Goal: Task Accomplishment & Management: Use online tool/utility

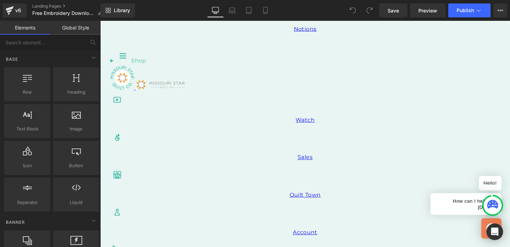
scroll to position [335, 0]
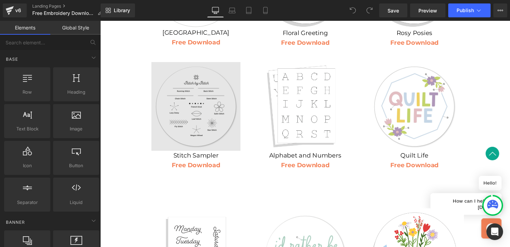
click at [216, 125] on img at bounding box center [198, 108] width 91 height 91
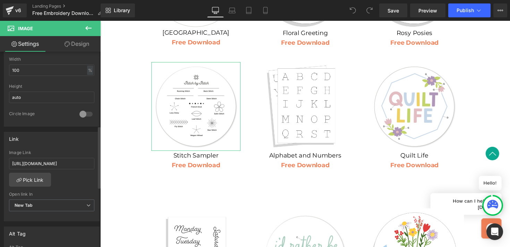
scroll to position [237, 0]
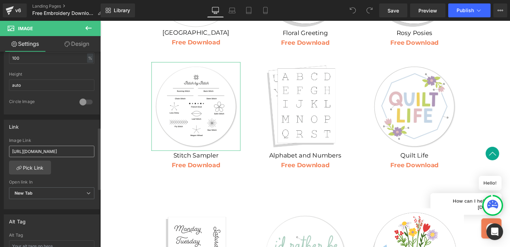
click at [65, 149] on input "https://d2v8skpstyl8bm.cloudfront.net/Digital+patterns/Learn+Embroidery+-+11+St…" at bounding box center [51, 151] width 85 height 11
drag, startPoint x: 167, startPoint y: 171, endPoint x: 123, endPoint y: 154, distance: 46.7
click at [55, 139] on div "Image Link" at bounding box center [51, 140] width 85 height 5
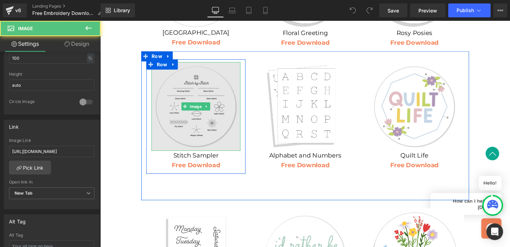
click at [197, 112] on img at bounding box center [198, 108] width 91 height 91
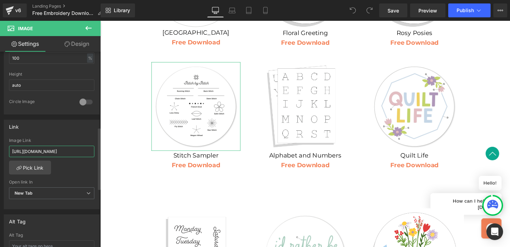
click at [68, 149] on input "https://d2v8skpstyl8bm.cloudfront.net/Digital+patterns/Learn+Embroidery+-+11+St…" at bounding box center [51, 151] width 85 height 11
paste input "cdn.shopify.com/s/files/1/0270/0636/9827/files/Learn_Embroidery_-_11_Stitch_Sam…"
type input "https://cdn.shopify.com/s/files/1/0270/0636/9827/files/Learn_Embroidery_-_11_St…"
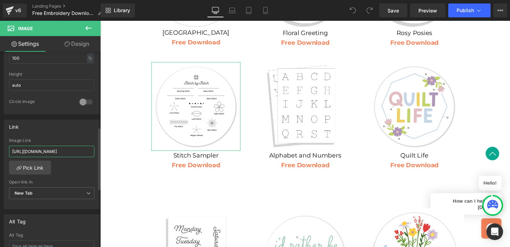
scroll to position [0, 240]
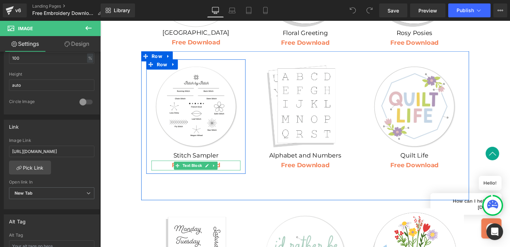
click at [171, 164] on p "Free Download" at bounding box center [198, 169] width 91 height 10
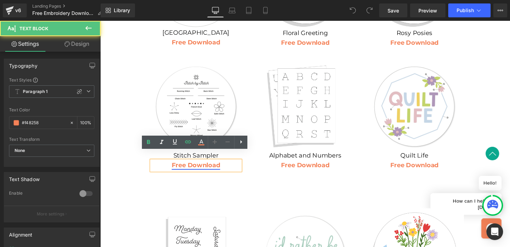
click at [186, 165] on link "Free Download" at bounding box center [199, 169] width 50 height 8
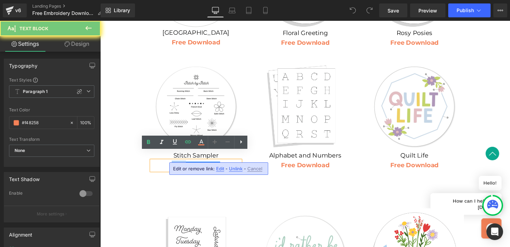
click at [186, 165] on link "Free Download" at bounding box center [199, 169] width 50 height 8
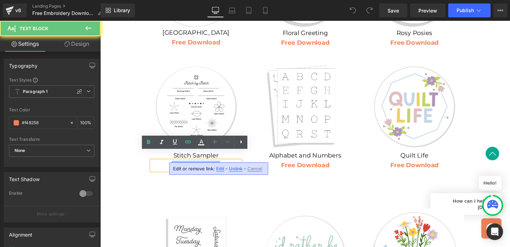
click at [186, 165] on link "Free Download" at bounding box center [199, 169] width 50 height 8
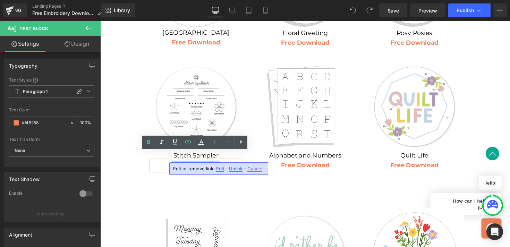
click at [186, 165] on link "Free Download" at bounding box center [199, 169] width 50 height 8
click at [187, 142] on icon at bounding box center [188, 142] width 8 height 8
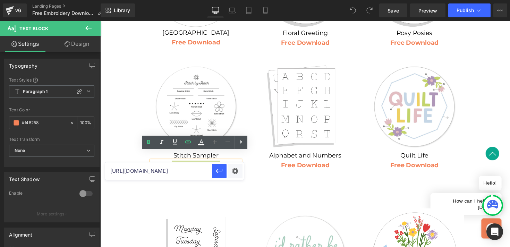
click at [177, 175] on input "https://d2v8skpstyl8bm.cloudfront.net/Digital+patterns/Learn+Embroidery+-+11+St…" at bounding box center [158, 170] width 107 height 17
paste input "cdn.shopify.com/s/files/1/0270/0636/9827/files/Learn_Embroidery_-_11_Stitch_Sam…"
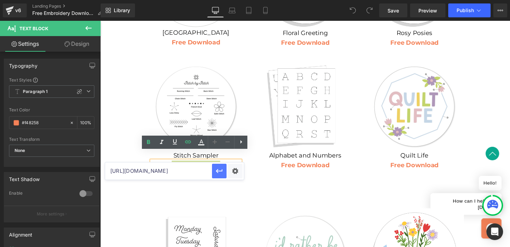
type input "https://cdn.shopify.com/s/files/1/0270/0636/9827/files/Learn_Embroidery_-_11_St…"
click at [221, 171] on icon "button" at bounding box center [219, 171] width 8 height 8
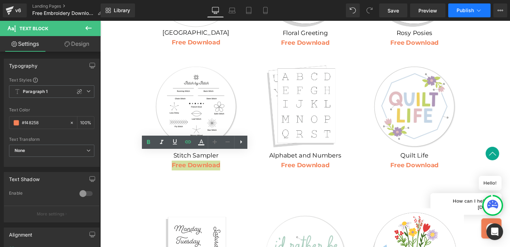
click at [458, 8] on span "Publish" at bounding box center [465, 11] width 17 height 6
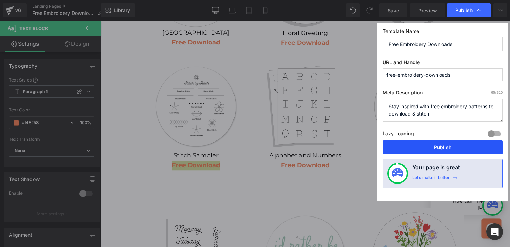
click at [417, 142] on button "Publish" at bounding box center [443, 148] width 120 height 14
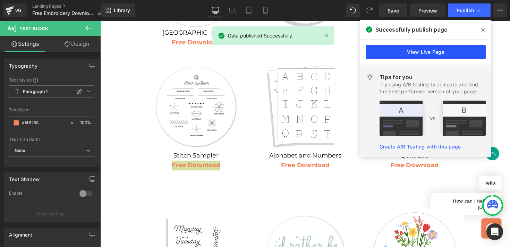
click at [434, 48] on link "View Live Page" at bounding box center [426, 52] width 120 height 14
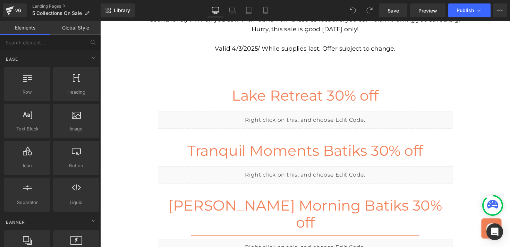
scroll to position [144, 0]
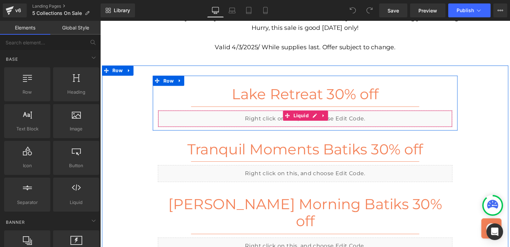
click at [331, 121] on div "Liquid" at bounding box center [310, 120] width 302 height 17
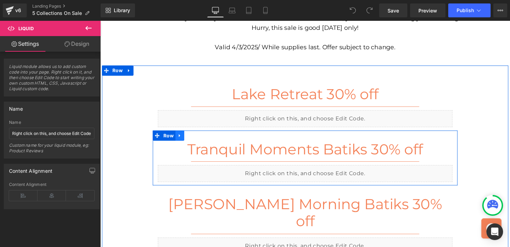
click at [183, 137] on icon at bounding box center [181, 138] width 5 height 5
click at [200, 138] on icon at bounding box center [200, 138] width 5 height 5
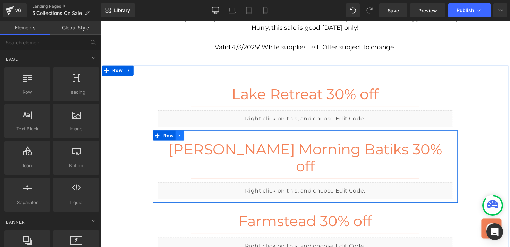
click at [182, 138] on icon at bounding box center [181, 138] width 1 height 3
click at [199, 137] on icon at bounding box center [200, 138] width 5 height 5
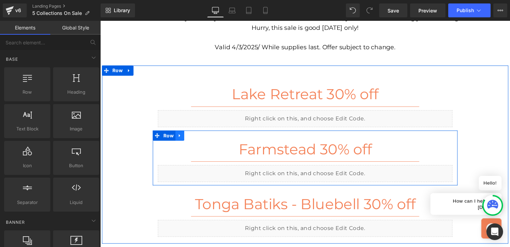
click at [179, 138] on icon at bounding box center [181, 138] width 5 height 5
click at [198, 137] on icon at bounding box center [200, 138] width 5 height 5
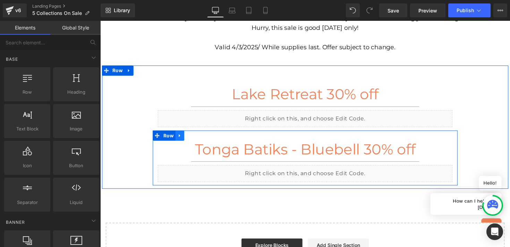
click at [183, 138] on icon at bounding box center [181, 138] width 5 height 5
click at [197, 138] on link at bounding box center [199, 138] width 9 height 10
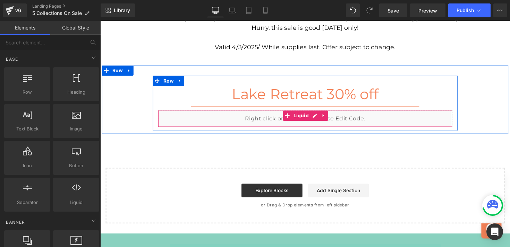
click at [270, 121] on div "Liquid" at bounding box center [310, 120] width 302 height 17
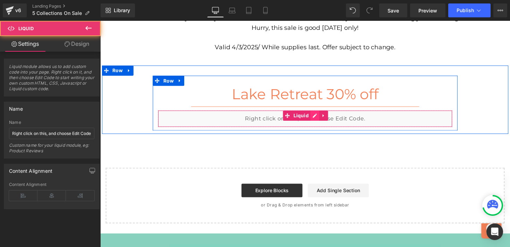
click at [318, 119] on div "Liquid" at bounding box center [310, 120] width 302 height 17
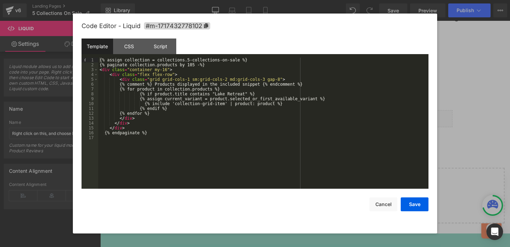
click at [219, 95] on div "{% assign collection = collections.5-collections-on-sale %} {% paginate collect…" at bounding box center [263, 128] width 330 height 141
click at [249, 94] on div "{% assign collection = collections.5-collections-on-sale %} {% paginate collect…" at bounding box center [263, 128] width 330 height 141
click at [412, 209] on button "Save" at bounding box center [415, 205] width 28 height 14
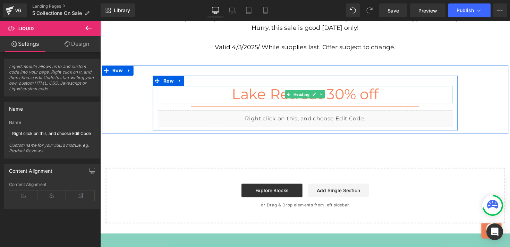
click at [282, 98] on h2 "Lake Retreat 30% off" at bounding box center [310, 96] width 302 height 18
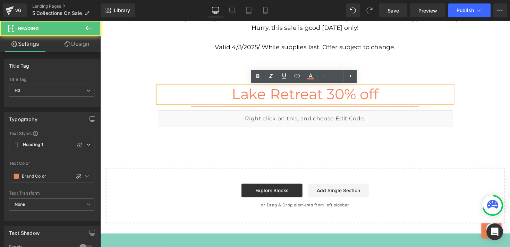
click at [273, 98] on h2 "Lake Retreat 30% off" at bounding box center [310, 96] width 302 height 18
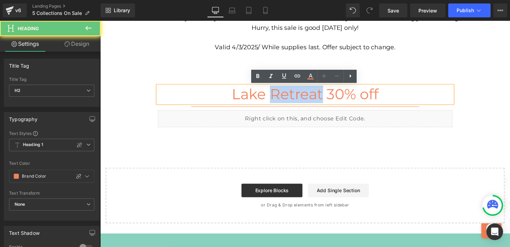
click at [273, 98] on h2 "Lake Retreat 30% off" at bounding box center [310, 96] width 302 height 18
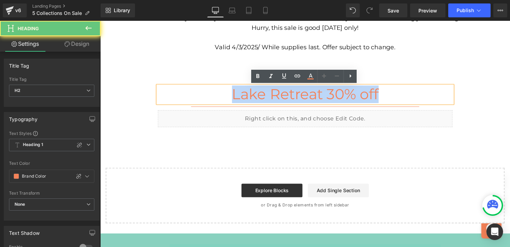
click at [273, 98] on h2 "Lake Retreat 30% off" at bounding box center [310, 96] width 302 height 18
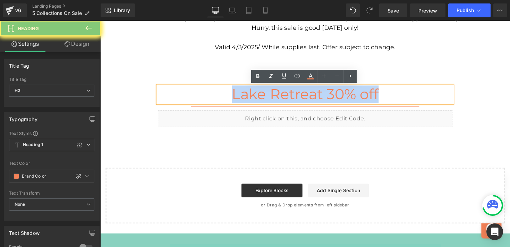
paste div
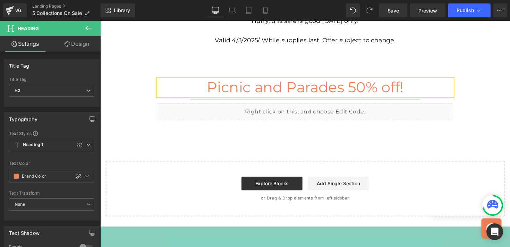
scroll to position [152, 0]
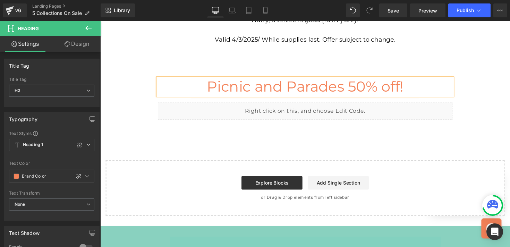
click at [148, 73] on div "Picnic and Parades 50% off! Heading Separator Liquid Row" at bounding box center [310, 97] width 417 height 56
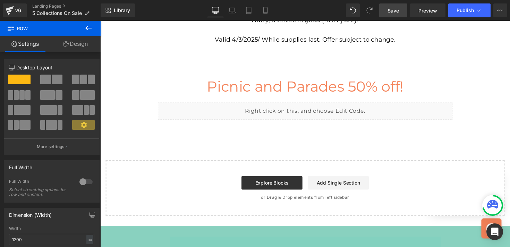
click at [392, 16] on link "Save" at bounding box center [393, 10] width 28 height 14
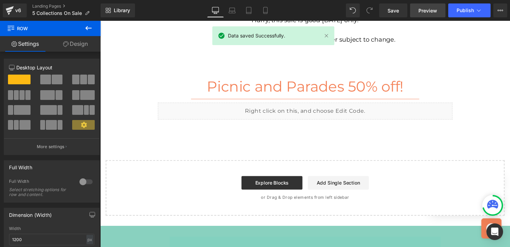
click at [419, 14] on link "Preview" at bounding box center [427, 10] width 35 height 14
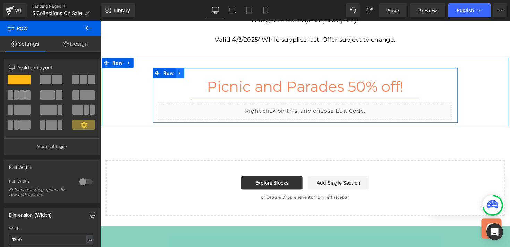
click at [181, 76] on icon at bounding box center [181, 74] width 5 height 5
click at [190, 75] on icon at bounding box center [190, 74] width 5 height 5
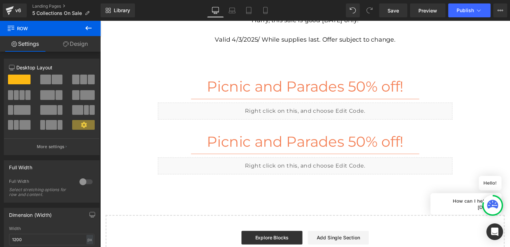
click at [221, 148] on h2 "Picnic and Parades 50% off!" at bounding box center [310, 145] width 302 height 18
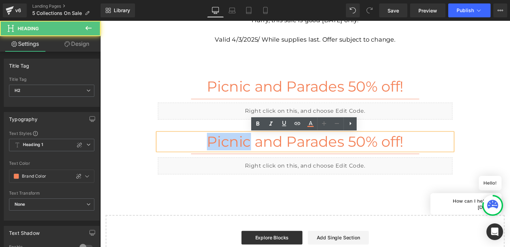
click at [221, 148] on h2 "Picnic and Parades 50% off!" at bounding box center [310, 145] width 302 height 18
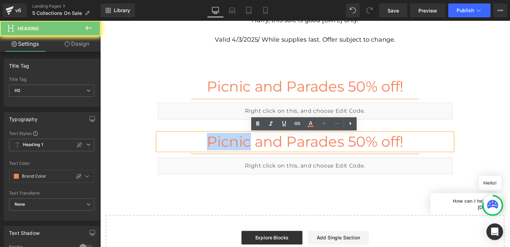
click at [221, 148] on h2 "Picnic and Parades 50% off!" at bounding box center [310, 145] width 302 height 18
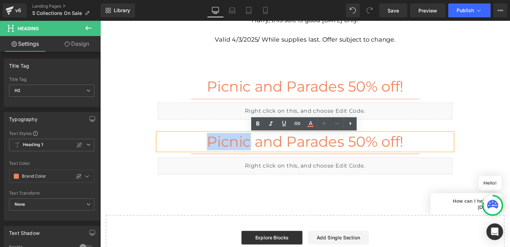
paste div
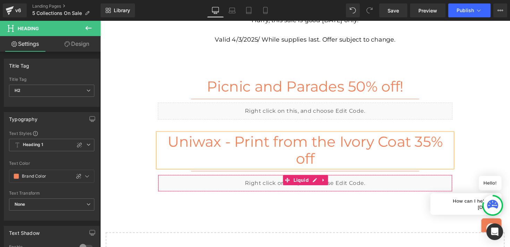
click at [291, 191] on div "Liquid" at bounding box center [310, 187] width 302 height 17
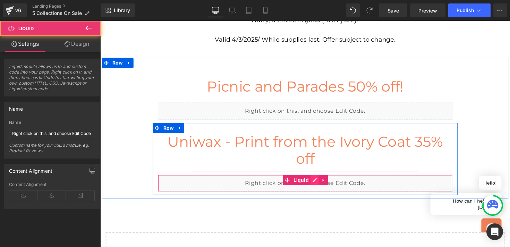
click at [320, 188] on div "Liquid" at bounding box center [310, 187] width 302 height 17
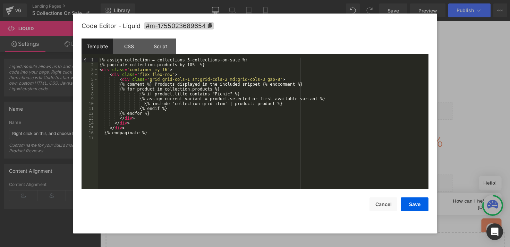
click at [229, 94] on div "{% assign collection = collections.5-collections-on-sale %} {% paginate collect…" at bounding box center [263, 128] width 330 height 141
click at [411, 208] on button "Save" at bounding box center [415, 205] width 28 height 14
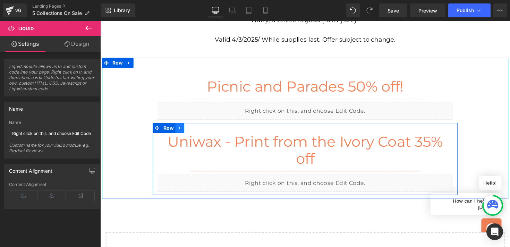
click at [182, 131] on icon at bounding box center [181, 130] width 1 height 3
click at [191, 133] on icon at bounding box center [190, 130] width 5 height 5
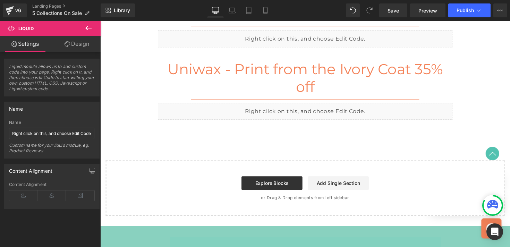
scroll to position [303, 0]
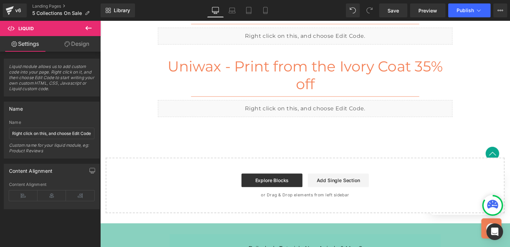
click at [258, 67] on h2 "Uniwax - Print from the Ivory Coat 35% off" at bounding box center [310, 76] width 302 height 35
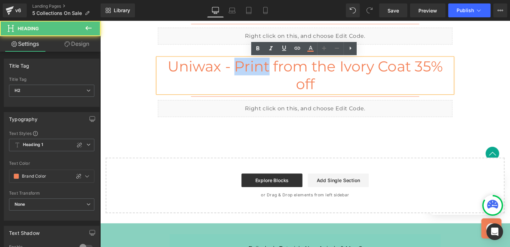
click at [258, 67] on h2 "Uniwax - Print from the Ivory Coat 35% off" at bounding box center [310, 76] width 302 height 35
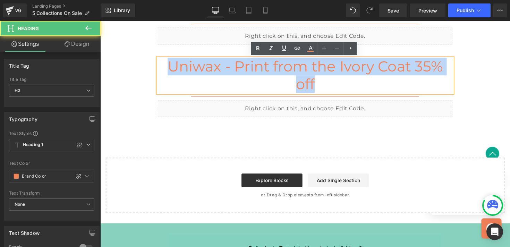
click at [258, 67] on h2 "Uniwax - Print from the Ivory Coat 35% off" at bounding box center [310, 76] width 302 height 35
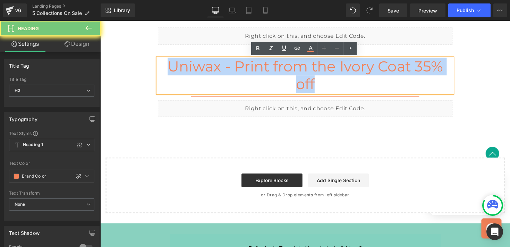
paste div
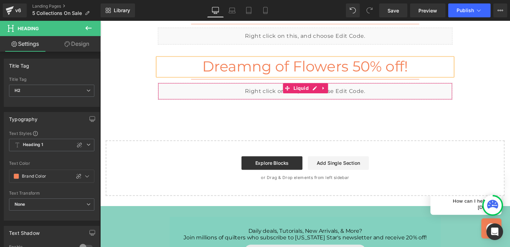
click at [274, 88] on div "Liquid" at bounding box center [310, 92] width 302 height 17
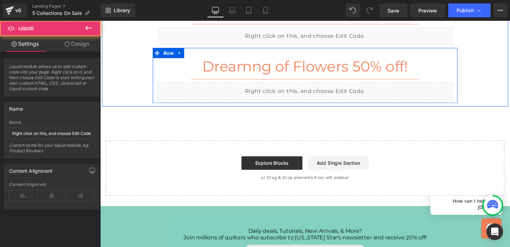
click at [320, 90] on div "Liquid" at bounding box center [310, 92] width 302 height 17
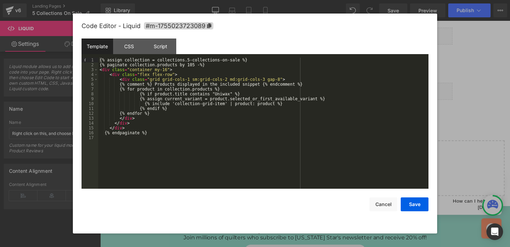
click at [227, 95] on div "{% assign collection = collections.5-collections-on-sale %} {% paginate collect…" at bounding box center [263, 128] width 330 height 141
click at [418, 204] on button "Save" at bounding box center [415, 205] width 28 height 14
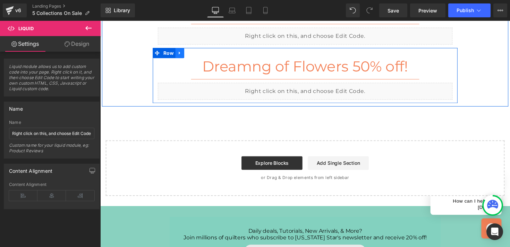
click at [184, 55] on link at bounding box center [181, 54] width 9 height 10
click at [190, 56] on icon at bounding box center [190, 53] width 5 height 5
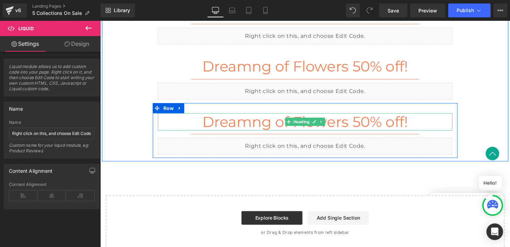
click at [233, 125] on h2 "Dreamng of Flowers 50% off!" at bounding box center [310, 125] width 302 height 18
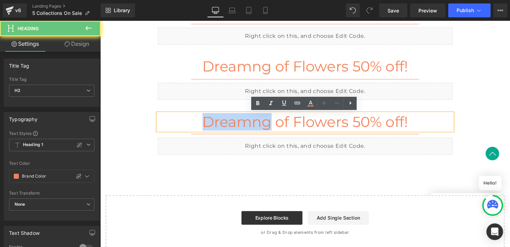
click at [233, 125] on h2 "Dreamng of Flowers 50% off!" at bounding box center [310, 125] width 302 height 18
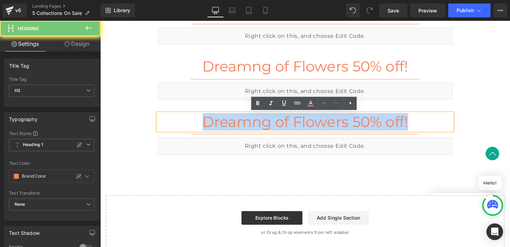
click at [233, 125] on h2 "Dreamng of Flowers 50% off!" at bounding box center [310, 125] width 302 height 18
paste div
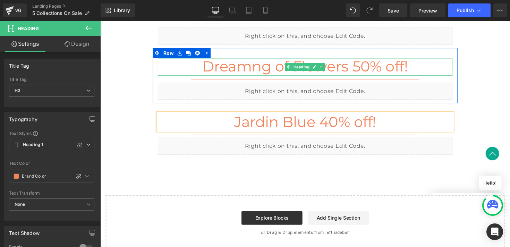
click at [256, 68] on h2 "Dreamng of Flowers 50% off!" at bounding box center [310, 68] width 302 height 18
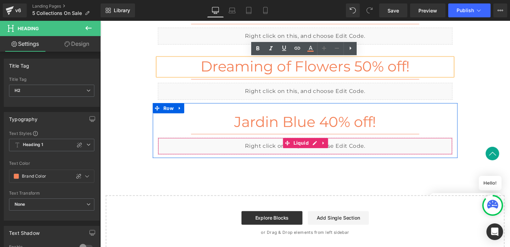
click at [272, 146] on div "Liquid" at bounding box center [310, 149] width 302 height 17
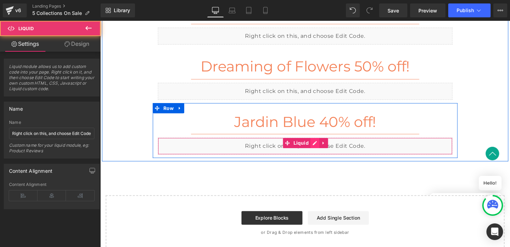
click at [317, 147] on div "Liquid" at bounding box center [310, 149] width 302 height 17
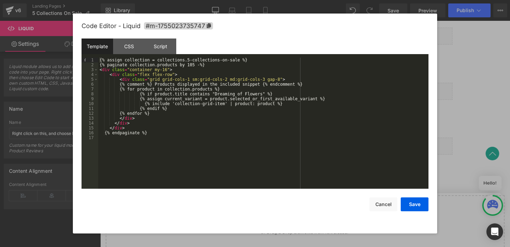
click at [256, 94] on div "{% assign collection = collections.5-collections-on-sale %} {% paginate collect…" at bounding box center [263, 128] width 330 height 141
click at [419, 203] on button "Save" at bounding box center [415, 205] width 28 height 14
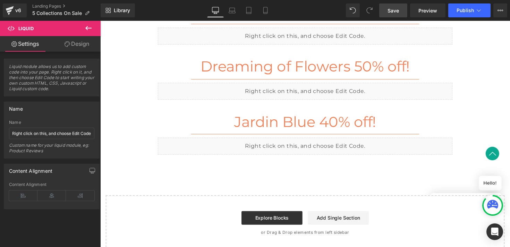
click at [388, 14] on link "Save" at bounding box center [393, 10] width 28 height 14
click at [461, 13] on button "Publish" at bounding box center [469, 10] width 42 height 14
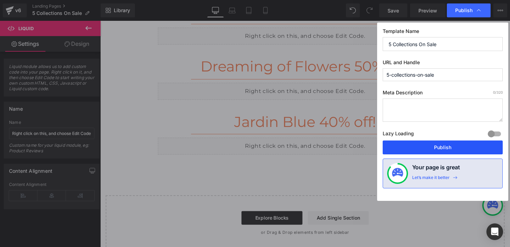
click at [444, 150] on button "Publish" at bounding box center [443, 148] width 120 height 14
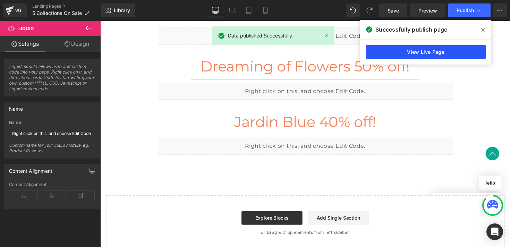
click at [421, 56] on link "View Live Page" at bounding box center [426, 52] width 120 height 14
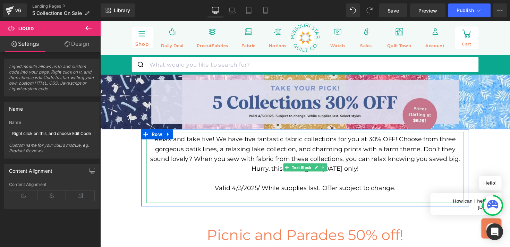
click at [276, 156] on div "Relax and take five! We have five fantastic fabric collections for you at 30% O…" at bounding box center [311, 157] width 326 height 40
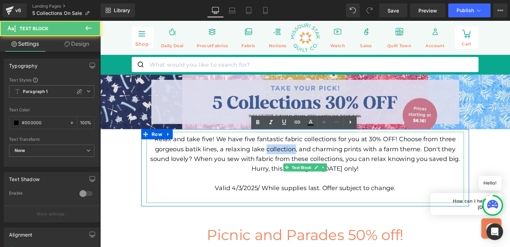
click at [276, 156] on div "Relax and take five! We have five fantastic fabric collections for you at 30% O…" at bounding box center [311, 157] width 326 height 40
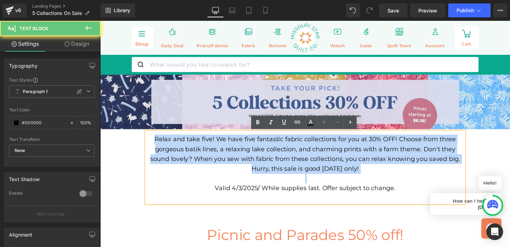
click at [276, 156] on div "Relax and take five! We have five fantastic fabric collections for you at 30% O…" at bounding box center [311, 157] width 326 height 40
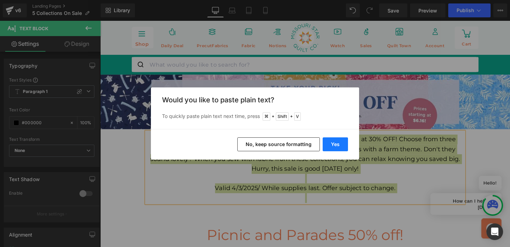
click at [326, 147] on button "Yes" at bounding box center [335, 144] width 25 height 14
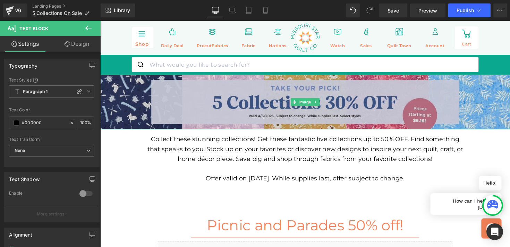
click at [290, 106] on img at bounding box center [310, 104] width 420 height 56
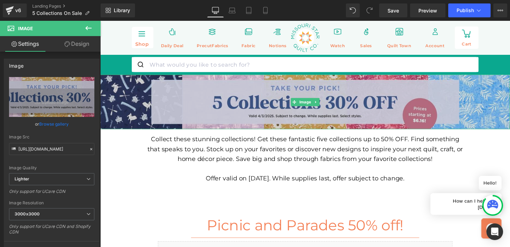
click at [208, 104] on img at bounding box center [310, 104] width 420 height 56
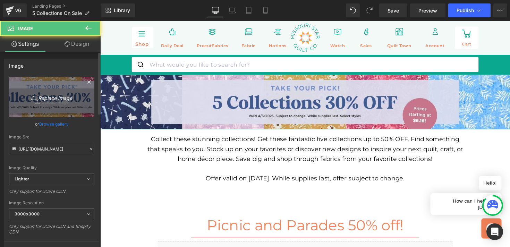
click at [70, 95] on icon "Replace Image" at bounding box center [52, 97] width 56 height 9
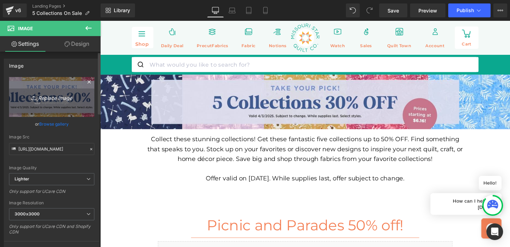
type input "C:\fakepath\251241-Collections-1500x200.jpg"
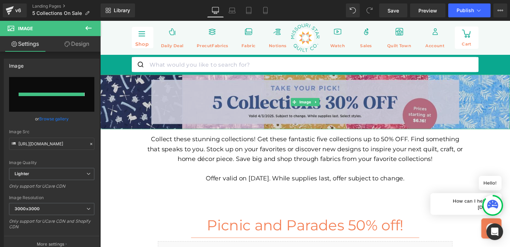
type input "[URL][DOMAIN_NAME]"
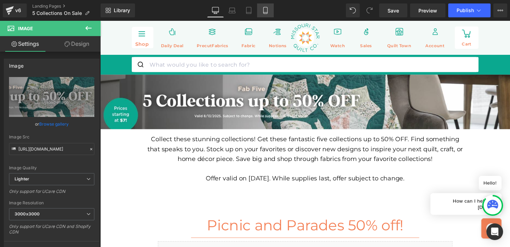
click at [267, 11] on icon at bounding box center [265, 10] width 4 height 7
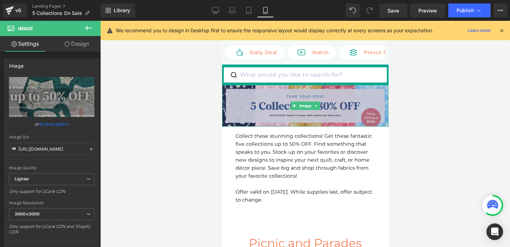
click at [273, 103] on img at bounding box center [305, 106] width 167 height 42
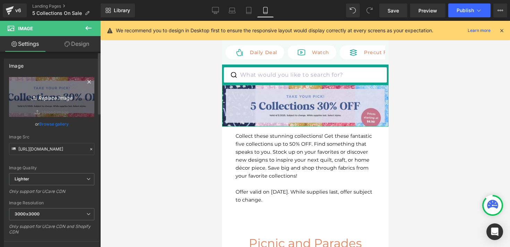
click at [34, 100] on icon at bounding box center [34, 97] width 7 height 7
type input "C:\fakepath\251241-Collections-600x150.jpg"
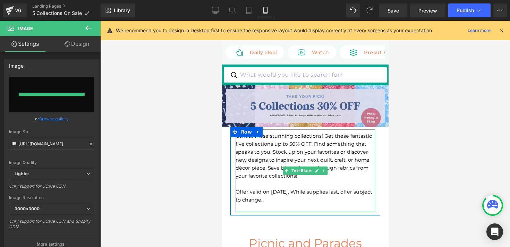
type input "[URL][DOMAIN_NAME]"
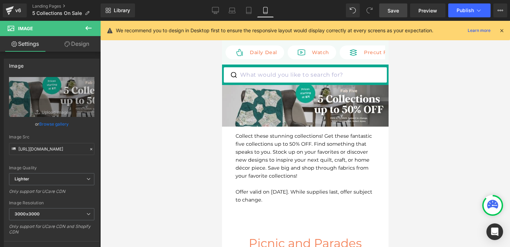
click at [395, 10] on span "Save" at bounding box center [393, 10] width 11 height 7
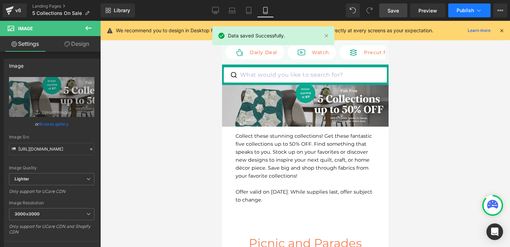
click at [456, 11] on button "Publish" at bounding box center [469, 10] width 42 height 14
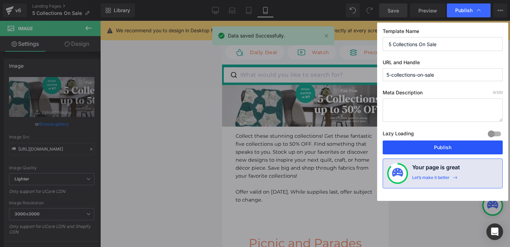
click at [430, 146] on button "Publish" at bounding box center [443, 148] width 120 height 14
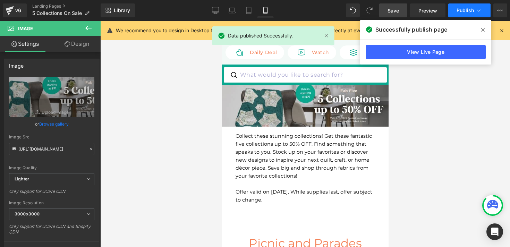
click at [463, 12] on span "Publish" at bounding box center [465, 11] width 17 height 6
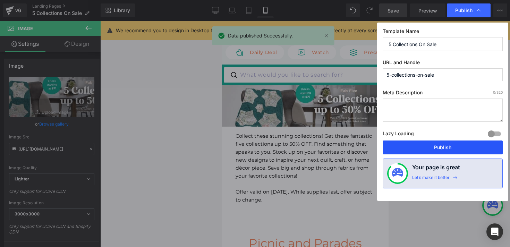
click at [454, 151] on button "Publish" at bounding box center [443, 148] width 120 height 14
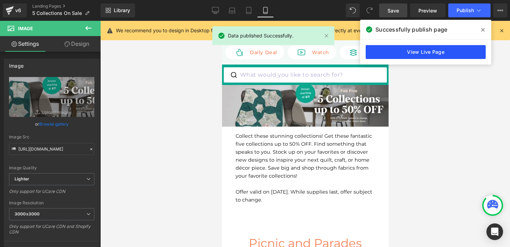
click at [435, 53] on link "View Live Page" at bounding box center [426, 52] width 120 height 14
